Goal: Navigation & Orientation: Find specific page/section

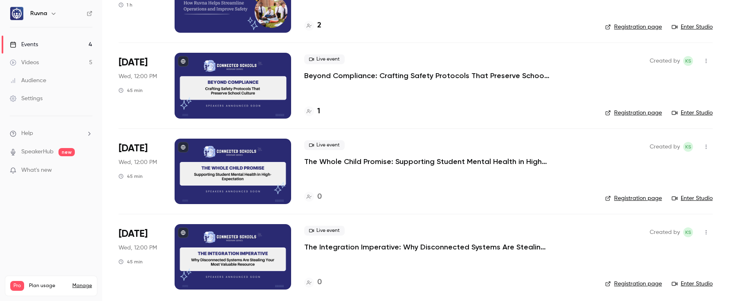
scroll to position [106, 0]
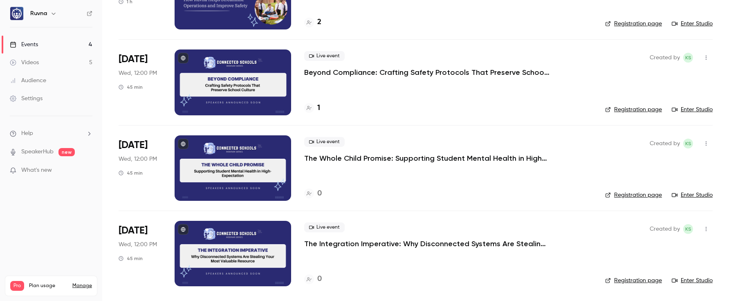
click at [74, 54] on link "Videos 5" at bounding box center [51, 63] width 102 height 18
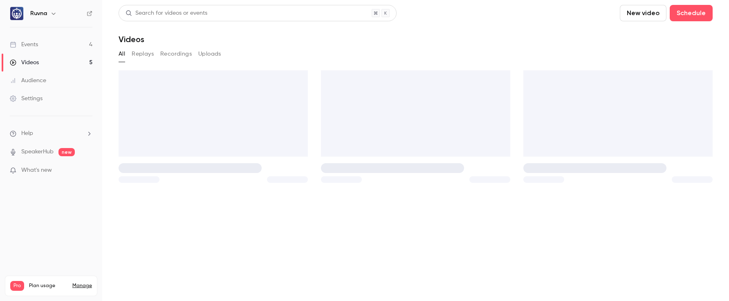
click at [31, 15] on h6 "Ruvna" at bounding box center [38, 13] width 17 height 8
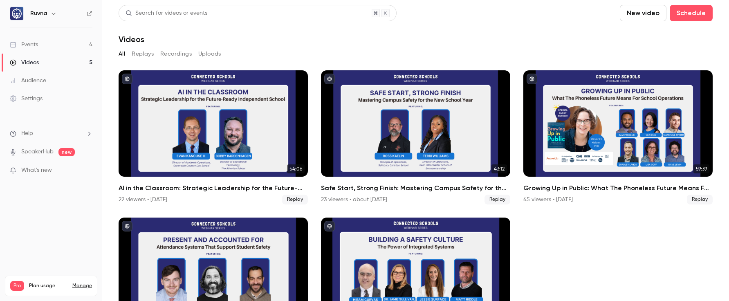
click at [88, 14] on icon at bounding box center [90, 14] width 6 height 6
